Goal: Task Accomplishment & Management: Manage account settings

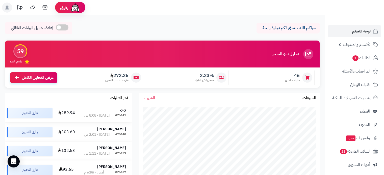
click at [118, 113] on div "ن ن" at bounding box center [105, 110] width 42 height 5
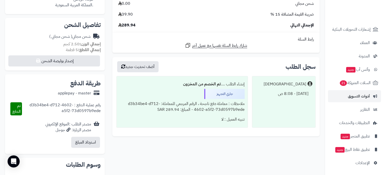
scroll to position [101, 0]
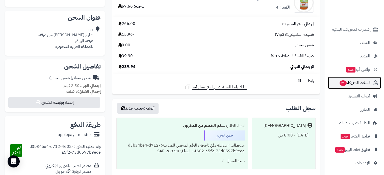
click at [346, 82] on span "21" at bounding box center [342, 84] width 7 height 6
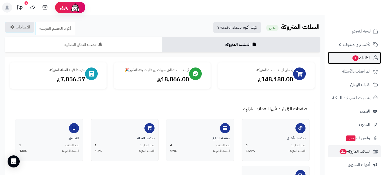
click at [361, 59] on span "الطلبات 1" at bounding box center [361, 58] width 19 height 7
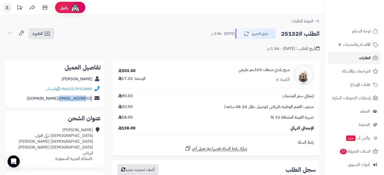
click at [364, 57] on span "الطلبات" at bounding box center [365, 58] width 12 height 7
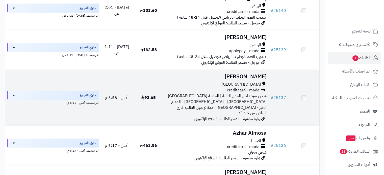
scroll to position [126, 0]
click at [239, 85] on td "Ahmed Abdullrahman جدة creditcard - mada شحن مبرد داخل المدن التالية ( المدينة …" at bounding box center [216, 98] width 104 height 57
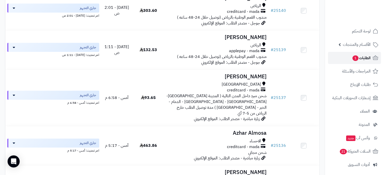
click at [368, 57] on span "الطلبات 1" at bounding box center [361, 58] width 19 height 7
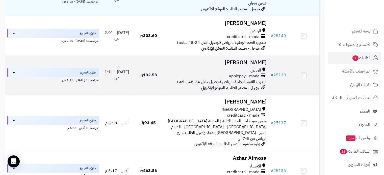
scroll to position [177, 0]
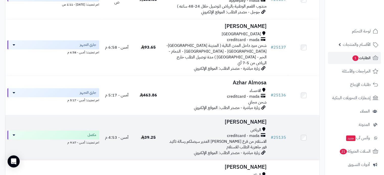
click at [258, 119] on h3 "فواز الفارس" at bounding box center [216, 122] width 100 height 6
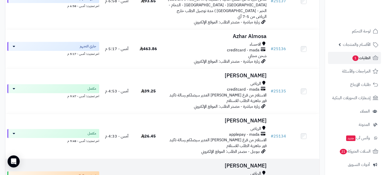
scroll to position [303, 0]
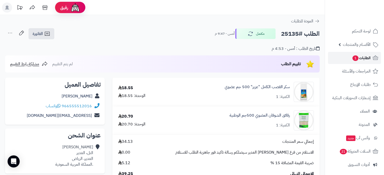
click at [365, 57] on span "الطلبات 1" at bounding box center [361, 58] width 19 height 7
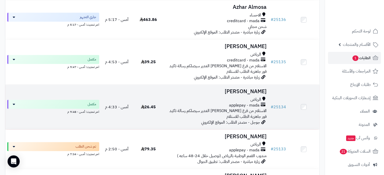
scroll to position [303, 0]
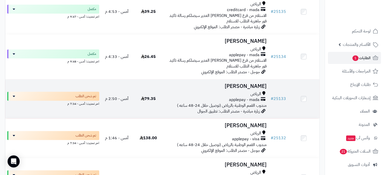
click at [259, 84] on h3 "[PERSON_NAME]" at bounding box center [216, 87] width 100 height 6
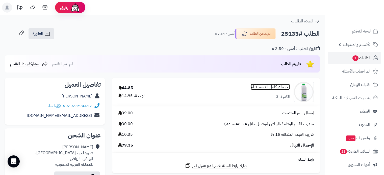
click at [269, 89] on link "لبن ماعز كامل الدسم 1 لتر" at bounding box center [270, 87] width 39 height 6
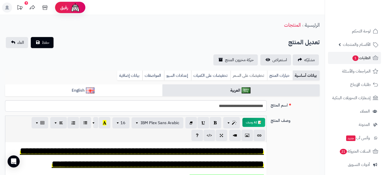
click at [254, 74] on link "تخفيضات على السعر" at bounding box center [248, 76] width 37 height 10
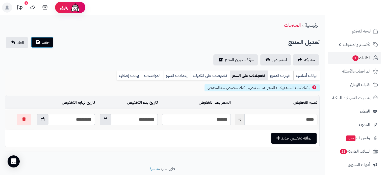
click at [45, 43] on span "حفظ" at bounding box center [46, 42] width 8 height 6
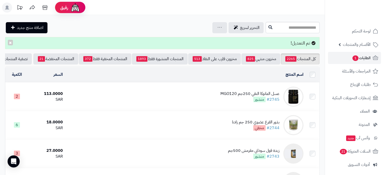
scroll to position [0, -18]
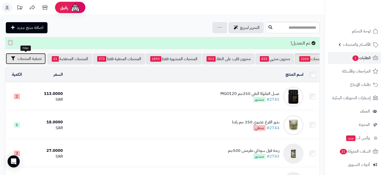
click at [31, 57] on span "تصفية المنتجات" at bounding box center [29, 59] width 24 height 6
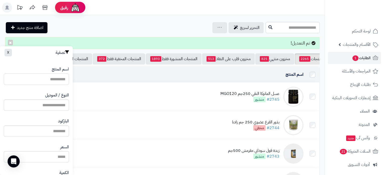
click at [60, 77] on input "اسم المنتج" at bounding box center [36, 79] width 65 height 11
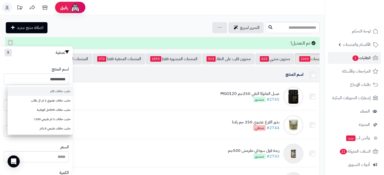
type input "**********"
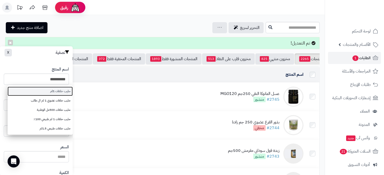
click at [61, 91] on link "حليب خلفات 1لتر" at bounding box center [40, 91] width 65 height 9
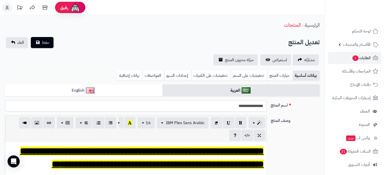
click at [244, 107] on input "**********" at bounding box center [135, 105] width 261 height 11
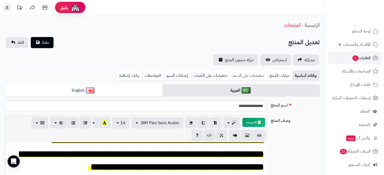
click at [246, 73] on link "تخفيضات على السعر" at bounding box center [248, 76] width 37 height 10
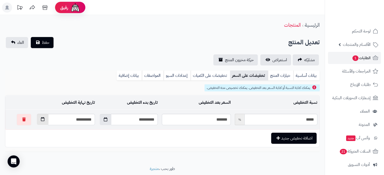
click at [37, 119] on button "button" at bounding box center [43, 119] width 12 height 11
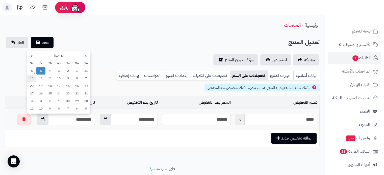
click at [32, 78] on td "13" at bounding box center [31, 79] width 9 height 8
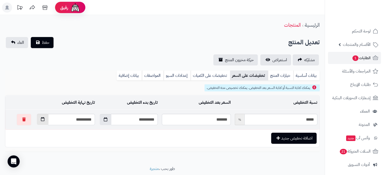
click at [41, 118] on icon "button" at bounding box center [43, 119] width 4 height 4
click at [76, 84] on td "15" at bounding box center [76, 86] width 9 height 8
click at [41, 118] on icon "button" at bounding box center [43, 119] width 4 height 4
click at [58, 85] on td "17" at bounding box center [59, 86] width 9 height 8
type input "**********"
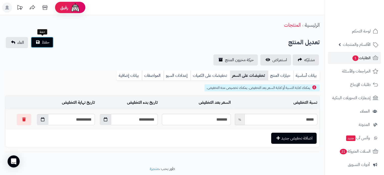
click at [48, 41] on span "حفظ" at bounding box center [46, 42] width 8 height 6
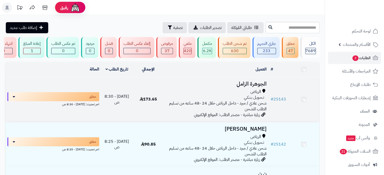
click at [255, 93] on span "الرياض" at bounding box center [255, 92] width 11 height 6
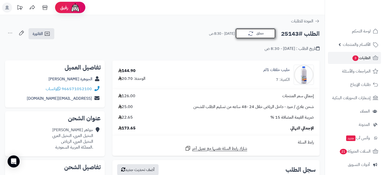
click at [263, 36] on button "معلق" at bounding box center [255, 33] width 40 height 11
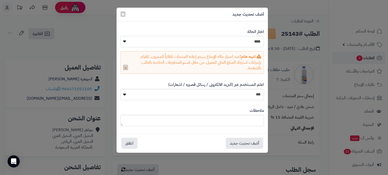
click at [258, 41] on select "**********" at bounding box center [191, 41] width 143 height 11
select select "*"
click at [120, 36] on select "**********" at bounding box center [191, 41] width 143 height 11
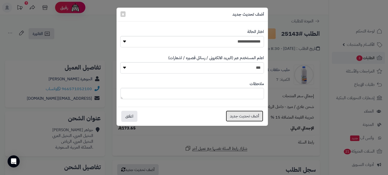
click at [253, 117] on button "أضف تحديث جديد" at bounding box center [244, 116] width 37 height 11
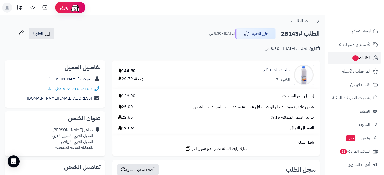
drag, startPoint x: 0, startPoint y: 0, endPoint x: 367, endPoint y: 58, distance: 371.8
click at [368, 58] on span "الطلبات 3" at bounding box center [361, 58] width 19 height 7
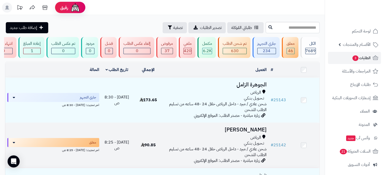
click at [253, 139] on span "الرياض" at bounding box center [255, 138] width 11 height 6
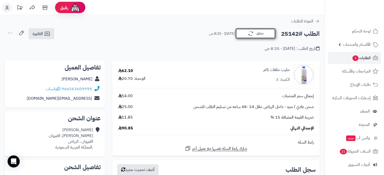
click at [252, 35] on icon "button" at bounding box center [251, 34] width 6 height 6
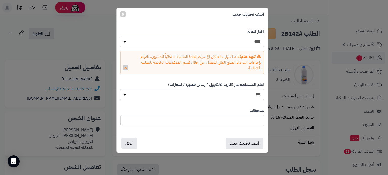
click at [253, 42] on select "**********" at bounding box center [191, 41] width 143 height 11
select select "*"
click at [120, 36] on select "**********" at bounding box center [191, 41] width 143 height 11
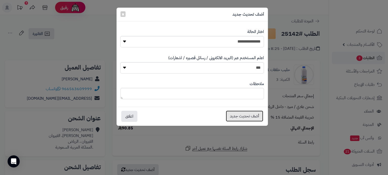
click at [255, 116] on button "أضف تحديث جديد" at bounding box center [244, 116] width 37 height 11
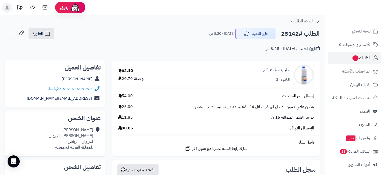
click at [363, 57] on span "الطلبات 3" at bounding box center [361, 58] width 19 height 7
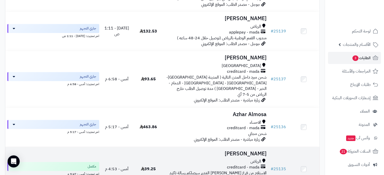
scroll to position [252, 0]
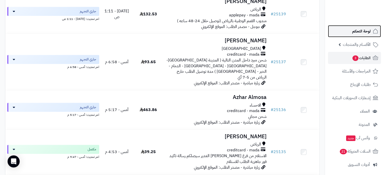
click at [362, 34] on span "لوحة التحكم" at bounding box center [361, 31] width 18 height 7
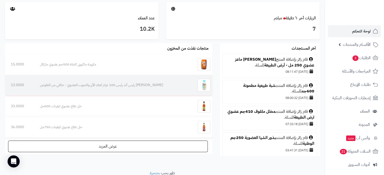
scroll to position [278, 0]
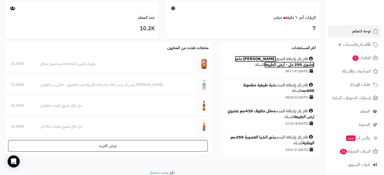
click at [263, 58] on link "[PERSON_NAME] ماعز عضوي 250 مل - أرض الطبيعة" at bounding box center [274, 62] width 79 height 12
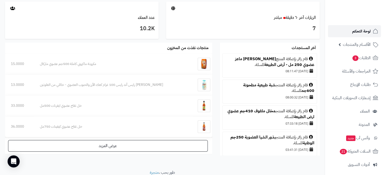
click at [358, 34] on span "لوحة التحكم" at bounding box center [361, 31] width 18 height 7
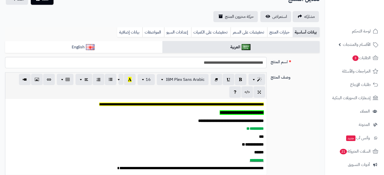
scroll to position [50, 0]
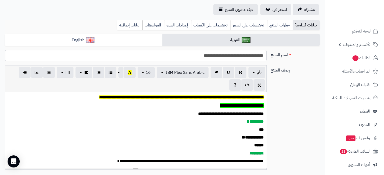
click at [245, 106] on span "**********" at bounding box center [242, 105] width 44 height 5
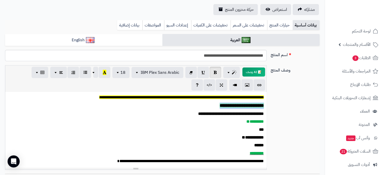
click at [245, 106] on span "**********" at bounding box center [242, 105] width 44 height 5
click at [119, 73] on span "button" at bounding box center [118, 72] width 4 height 6
click at [122, 129] on link "24" at bounding box center [118, 129] width 23 height 7
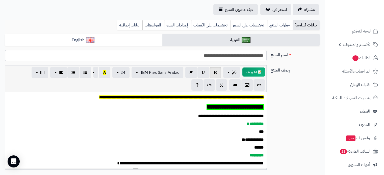
click at [149, 129] on div "**********" at bounding box center [135, 130] width 261 height 76
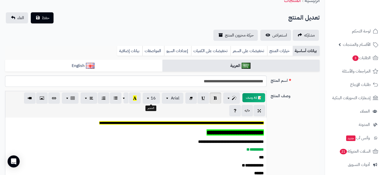
scroll to position [0, 0]
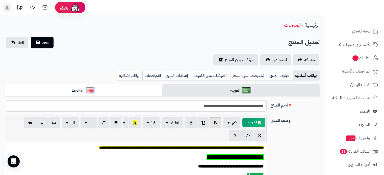
click at [231, 156] on span "**********" at bounding box center [234, 157] width 57 height 6
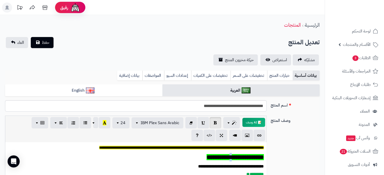
click at [231, 156] on span "**********" at bounding box center [234, 157] width 57 height 6
copy span "**********"
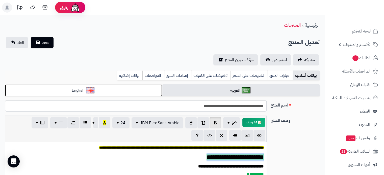
click at [153, 91] on link "English" at bounding box center [83, 91] width 157 height 12
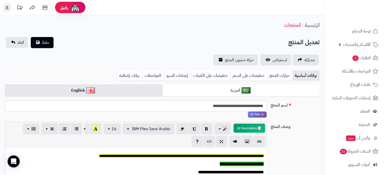
click at [231, 164] on span "**********" at bounding box center [242, 164] width 44 height 5
paste div
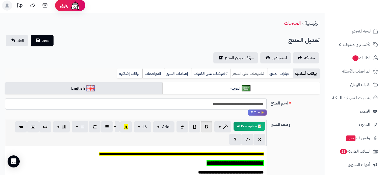
click at [240, 73] on link "تخفيضات على السعر" at bounding box center [248, 74] width 37 height 10
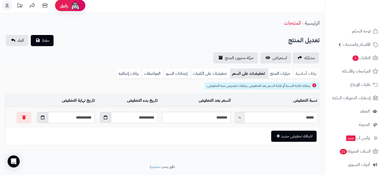
click at [304, 72] on link "بيانات أساسية" at bounding box center [306, 74] width 26 height 10
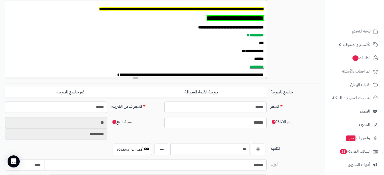
scroll to position [153, 0]
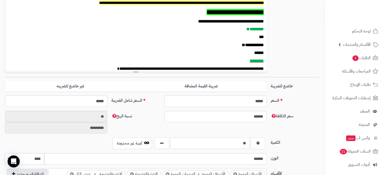
click at [240, 144] on input "**" at bounding box center [209, 143] width 79 height 11
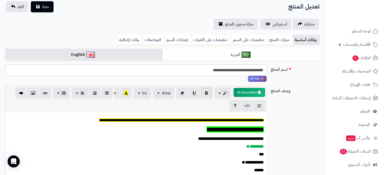
scroll to position [27, 0]
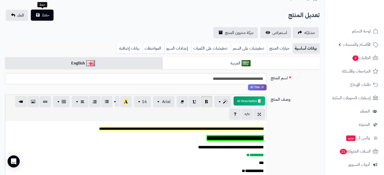
type input "*"
click at [44, 15] on span "حفظ" at bounding box center [46, 15] width 8 height 6
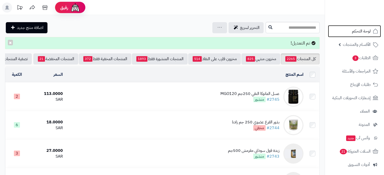
click at [359, 29] on span "لوحة التحكم" at bounding box center [361, 31] width 19 height 7
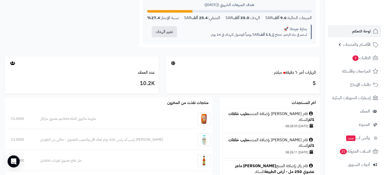
scroll to position [252, 0]
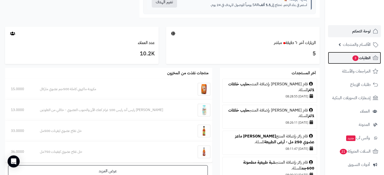
click at [356, 54] on link "الطلبات 3" at bounding box center [354, 58] width 53 height 12
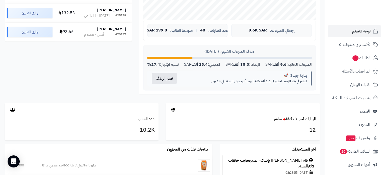
scroll to position [177, 0]
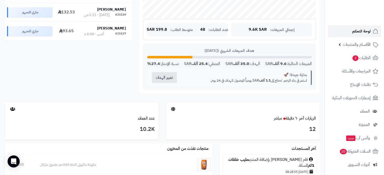
click at [357, 30] on span "لوحة التحكم" at bounding box center [361, 31] width 18 height 7
